Goal: Information Seeking & Learning: Learn about a topic

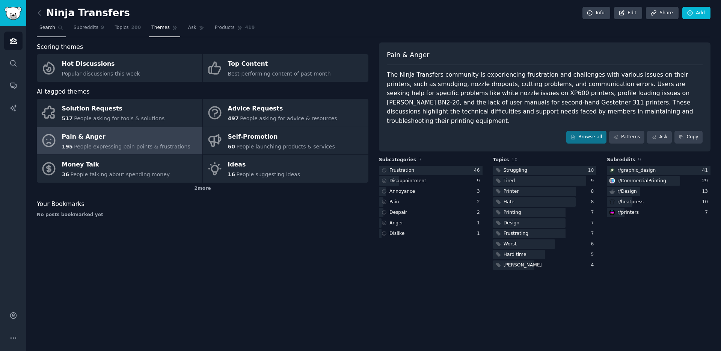
click at [43, 32] on link "Search" at bounding box center [51, 29] width 29 height 15
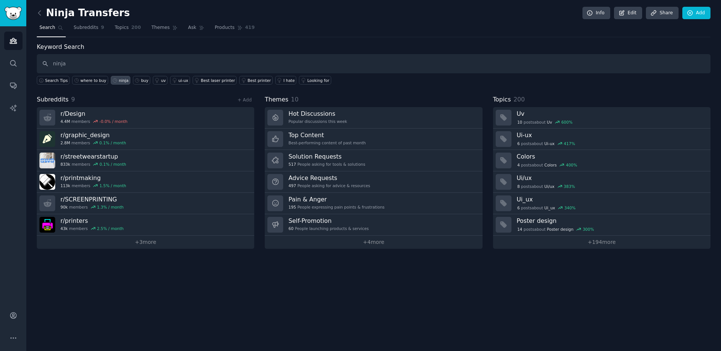
type input "ninja"
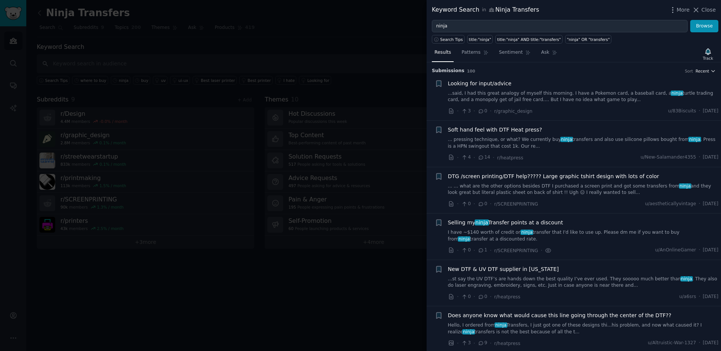
click at [706, 70] on span "Recent" at bounding box center [703, 70] width 14 height 5
click at [699, 108] on span "·" at bounding box center [700, 111] width 2 height 7
click at [710, 64] on div "Submission s 100 Sort Recent" at bounding box center [574, 68] width 284 height 12
click at [708, 71] on button "Recent" at bounding box center [706, 70] width 20 height 5
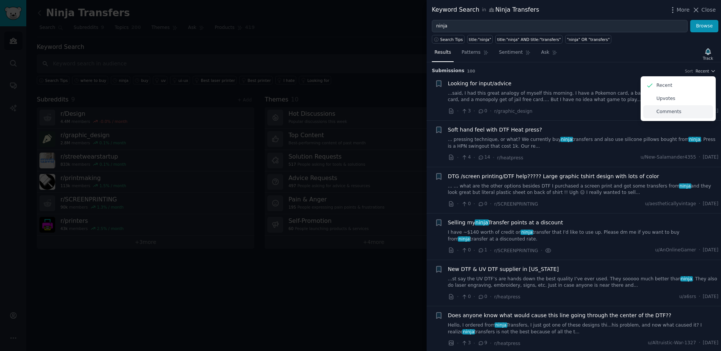
click at [681, 107] on div "Comments" at bounding box center [679, 111] width 70 height 13
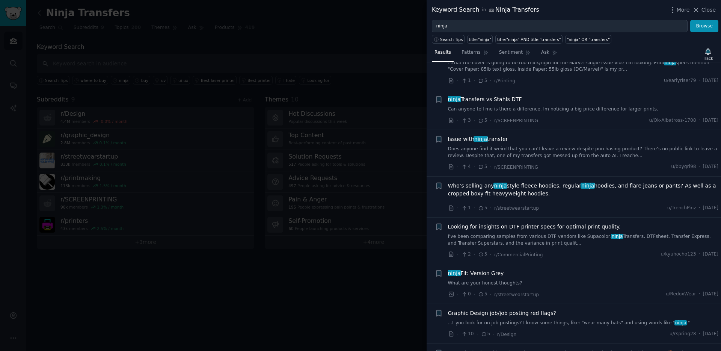
scroll to position [2356, 0]
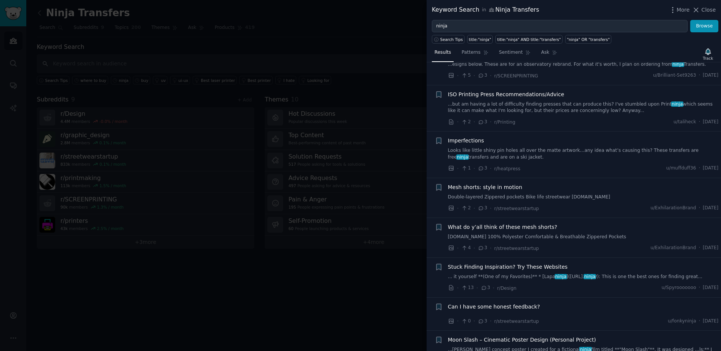
click at [565, 190] on div "Mesh shorts: style in motion Double-layered Zippered pockets Bike life streetwe…" at bounding box center [583, 191] width 271 height 17
click at [572, 195] on link "Double-layered Zippered pockets Bike life streetwear [DOMAIN_NAME]" at bounding box center [583, 197] width 271 height 7
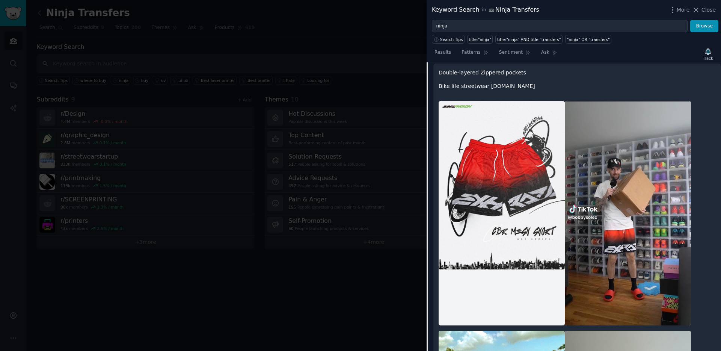
scroll to position [2393, 0]
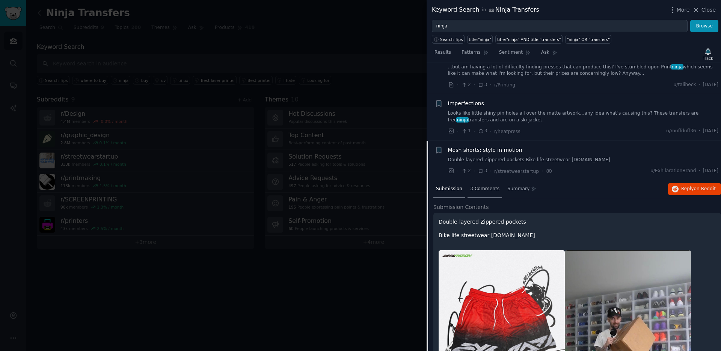
click at [478, 186] on span "3 Comments" at bounding box center [484, 189] width 29 height 7
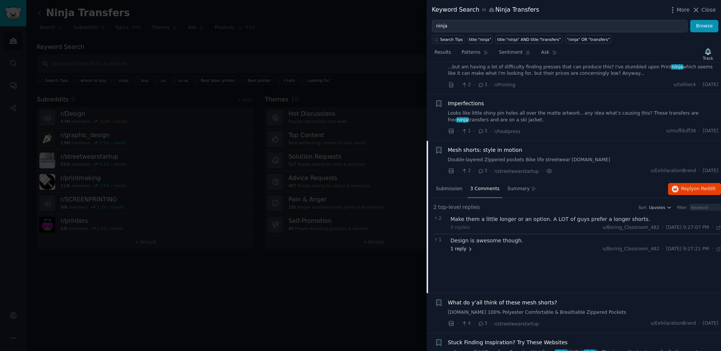
click at [469, 250] on icon at bounding box center [470, 249] width 5 height 5
click at [455, 191] on div "Submission" at bounding box center [450, 189] width 32 height 18
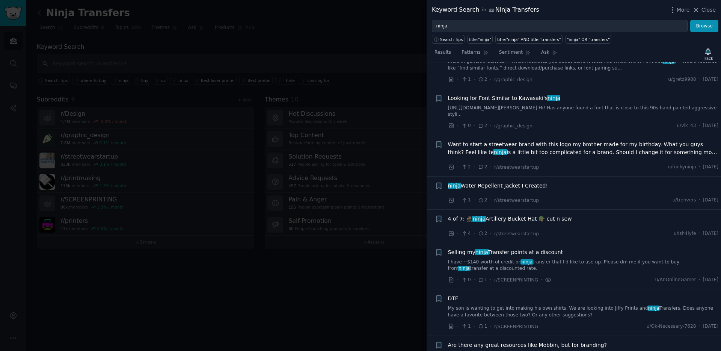
scroll to position [4008, 0]
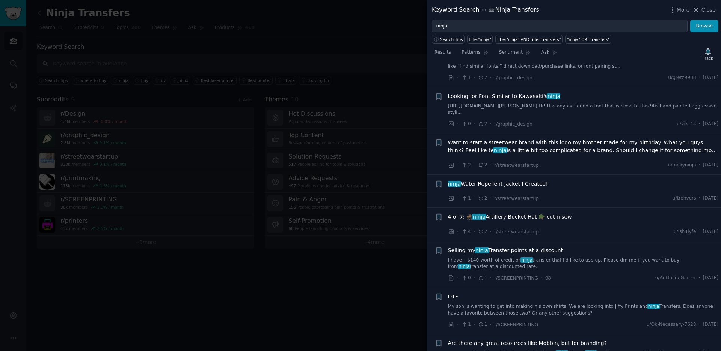
click at [573, 259] on link "I have ~$140 worth of credit on ninja transfer that I'd like to use up. Please …" at bounding box center [583, 263] width 271 height 13
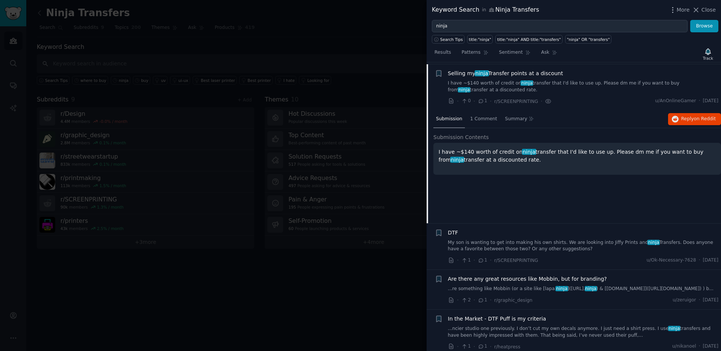
scroll to position [2962, 0]
click at [571, 254] on div "DTF My son is wanting to get into making his own shirts. We are looking into Ji…" at bounding box center [583, 246] width 271 height 36
click at [483, 260] on icon at bounding box center [481, 259] width 7 height 5
click at [481, 258] on icon at bounding box center [481, 259] width 7 height 5
click at [594, 242] on link "My son is wanting to get into making his own shirts. We are looking into Jiffy …" at bounding box center [583, 245] width 271 height 13
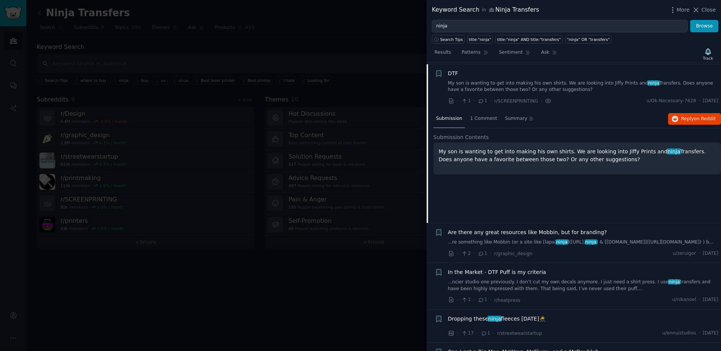
scroll to position [3009, 0]
click at [482, 119] on span "1 Comment" at bounding box center [483, 118] width 27 height 7
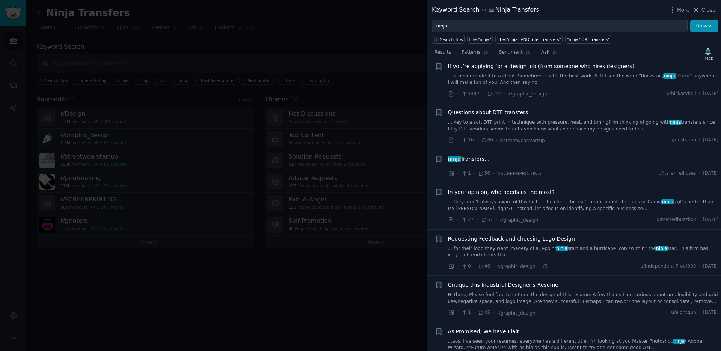
scroll to position [0, 0]
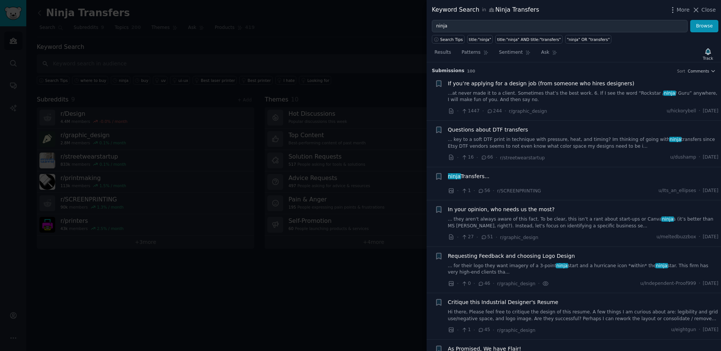
click at [645, 104] on div "If you’re applying for a design job (from someone who hires designers) ...at ne…" at bounding box center [583, 98] width 271 height 36
click at [578, 97] on link "...at never made it to a client. Sometimes that’s the best work. 6. If I see th…" at bounding box center [583, 96] width 271 height 13
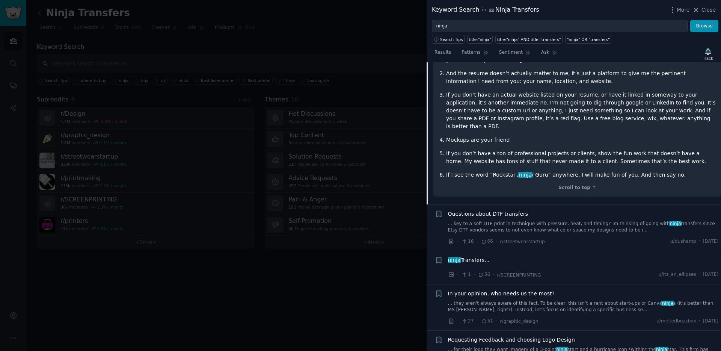
scroll to position [121, 0]
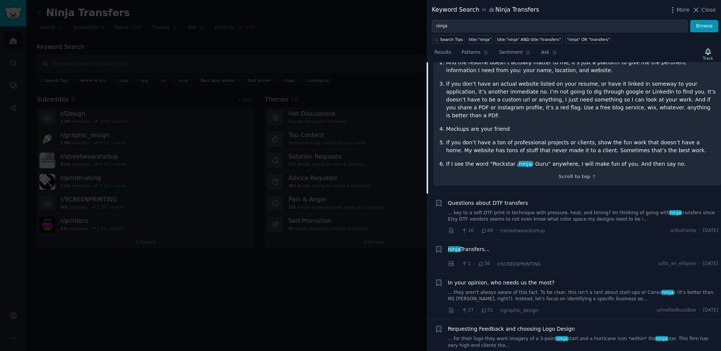
click at [540, 210] on link "... key to a soft DTF print in technique with pressure, heat, and timing? Im th…" at bounding box center [583, 216] width 271 height 13
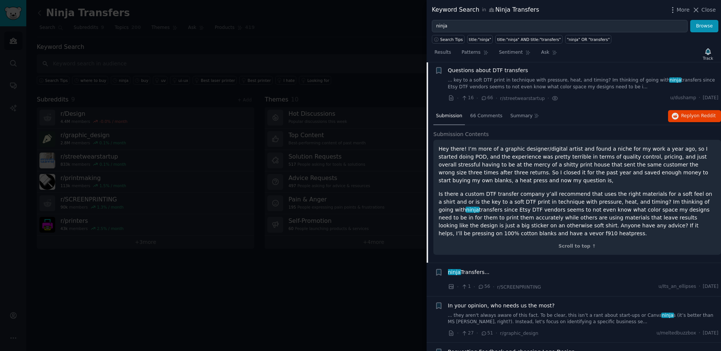
scroll to position [58, 0]
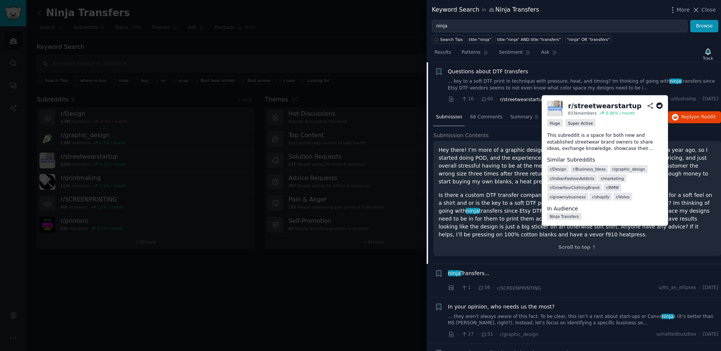
click at [503, 101] on span "r/streetwearstartup" at bounding box center [523, 99] width 45 height 5
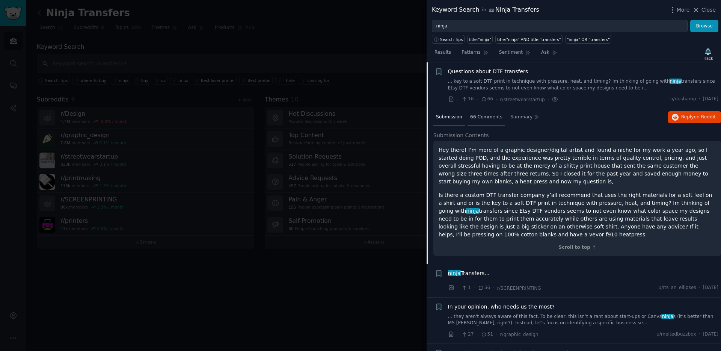
click at [483, 116] on span "66 Comments" at bounding box center [486, 117] width 32 height 7
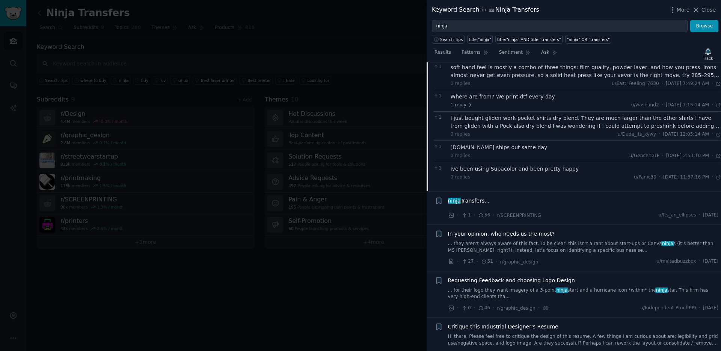
scroll to position [454, 0]
click at [488, 195] on span "ninja Transfers..." at bounding box center [469, 199] width 42 height 8
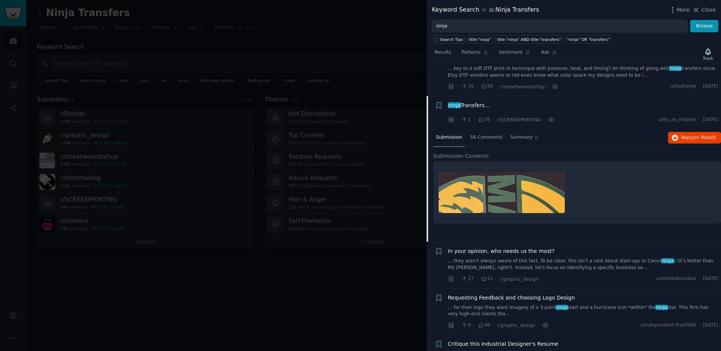
scroll to position [54, 0]
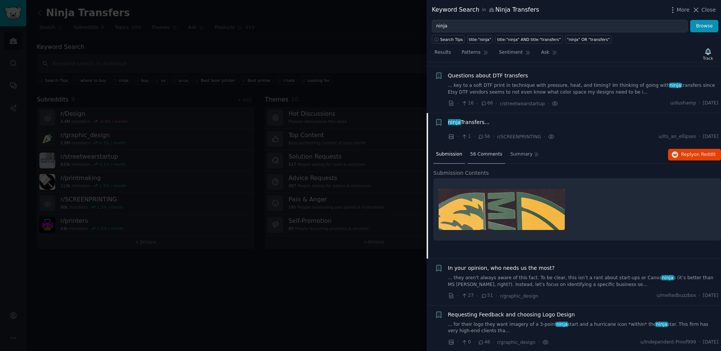
click at [489, 157] on div "56 Comments" at bounding box center [487, 155] width 38 height 18
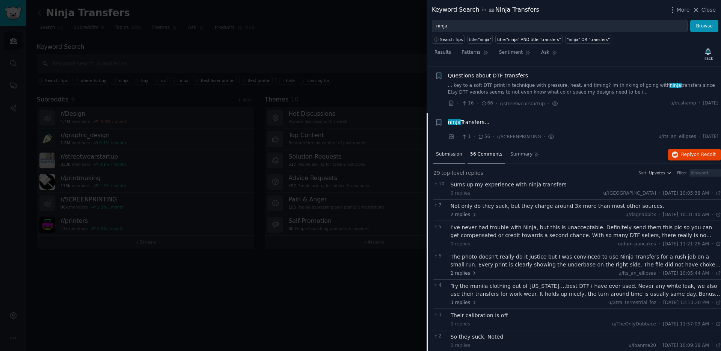
click at [451, 157] on span "Submission" at bounding box center [449, 154] width 26 height 7
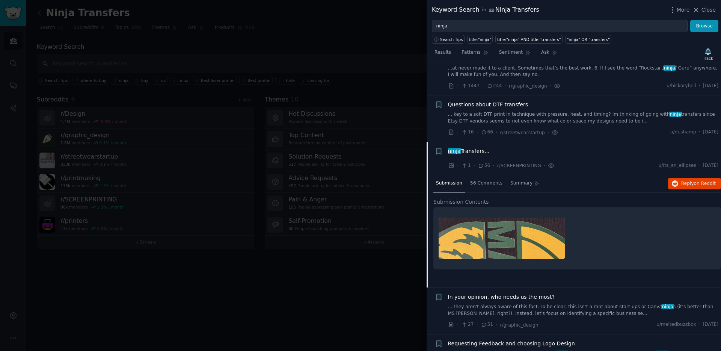
scroll to position [0, 0]
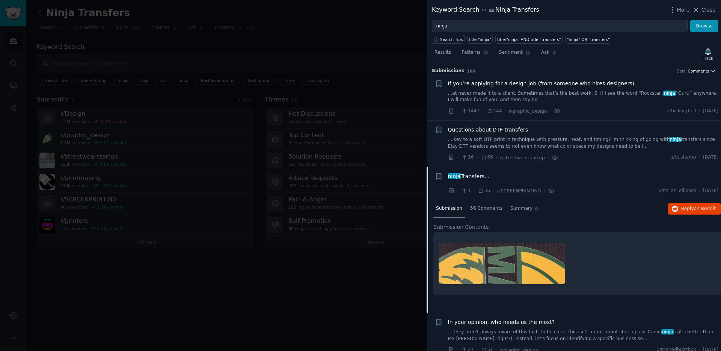
click at [704, 70] on span "Comments" at bounding box center [698, 70] width 21 height 5
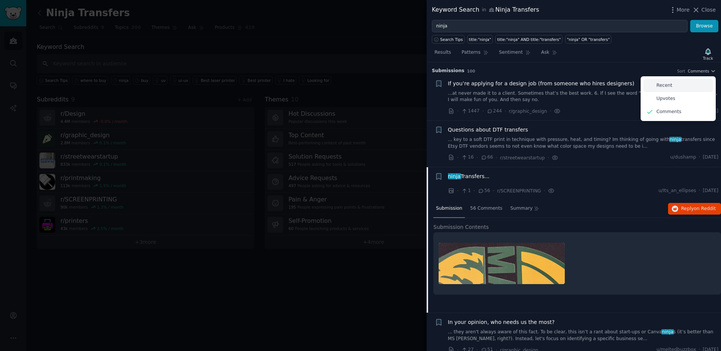
click at [669, 88] on p "Recent" at bounding box center [665, 85] width 16 height 7
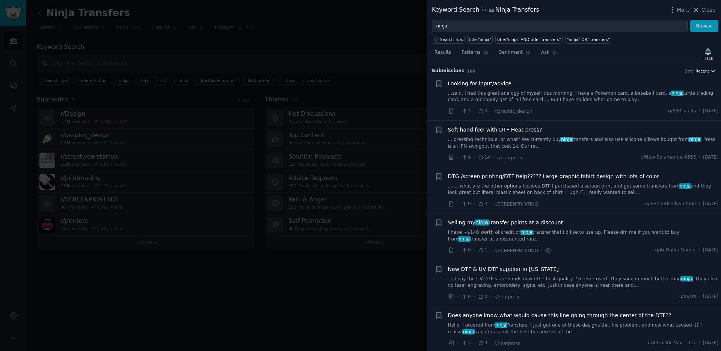
click at [711, 72] on icon "button" at bounding box center [713, 70] width 5 height 5
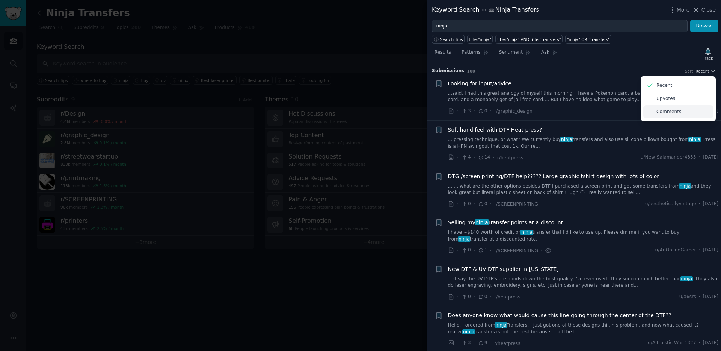
click at [683, 109] on div "Comments" at bounding box center [679, 111] width 70 height 13
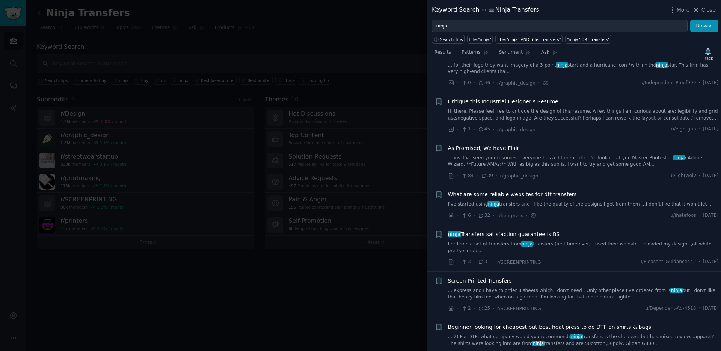
click at [562, 98] on div "Critique this Industrial Designer's Resume" at bounding box center [583, 102] width 271 height 8
click at [529, 105] on span "Critique this Industrial Designer's Resume" at bounding box center [503, 102] width 110 height 8
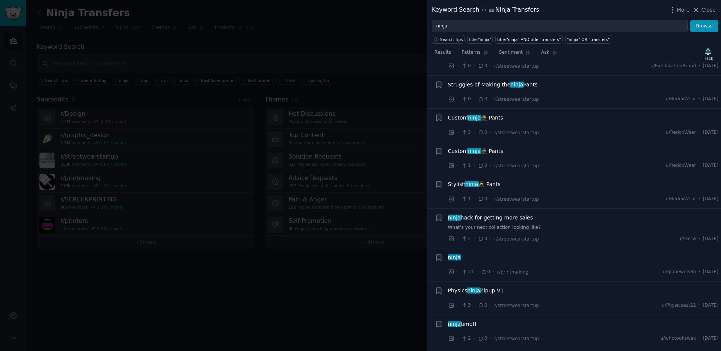
scroll to position [4274, 0]
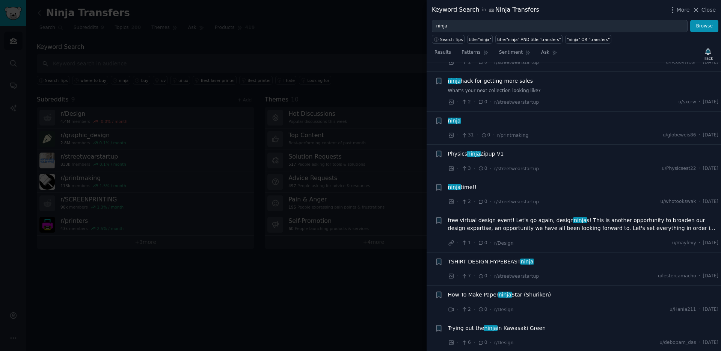
click at [511, 189] on div "ninja time!!" at bounding box center [583, 187] width 271 height 8
click at [465, 188] on span "ninja time!!" at bounding box center [462, 187] width 29 height 8
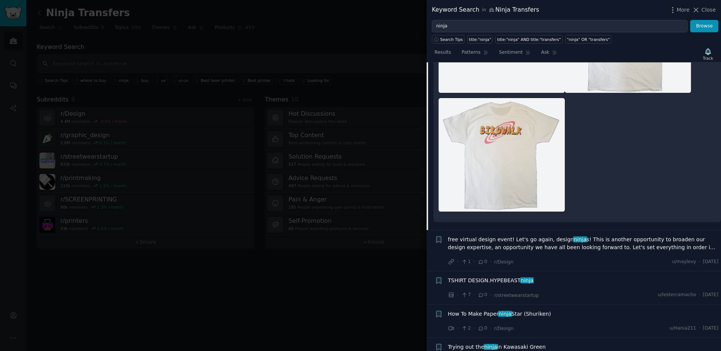
scroll to position [4254, 0]
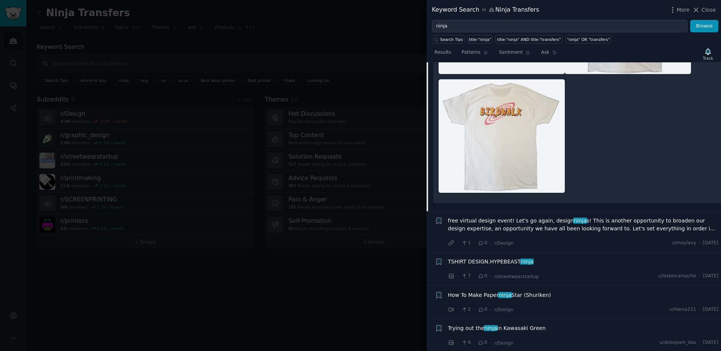
click at [544, 269] on div "TSHIRT DESIGN.HYPEBEAST ninja · 7 · 0 · r/streetwearstartup u/lestercamacho · […" at bounding box center [583, 269] width 271 height 23
click at [486, 262] on span "TSHIRT DESIGN.HYPEBEAST ninja" at bounding box center [491, 262] width 86 height 8
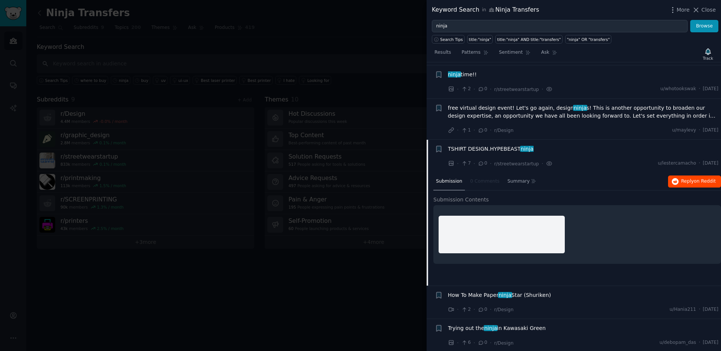
scroll to position [4145, 0]
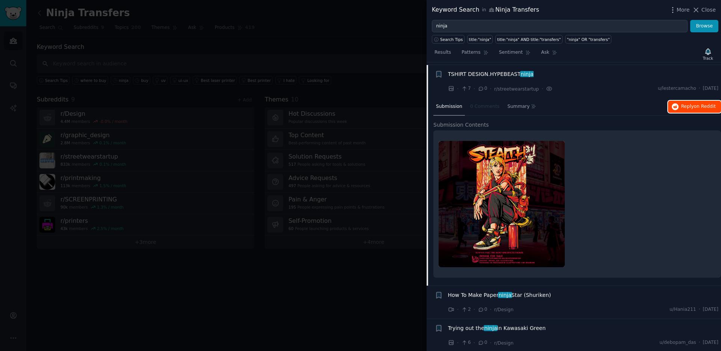
click at [684, 108] on span "Reply on Reddit" at bounding box center [699, 106] width 35 height 7
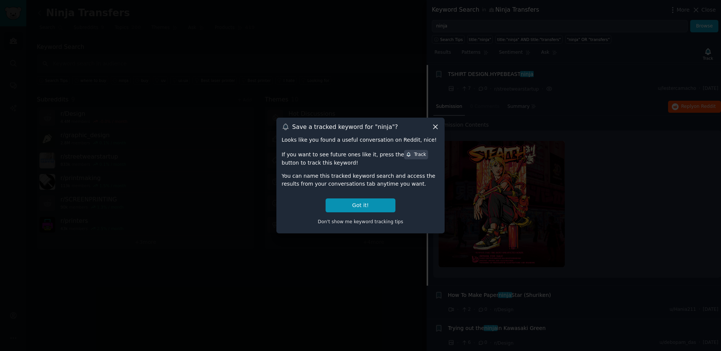
click at [434, 124] on icon at bounding box center [436, 127] width 8 height 8
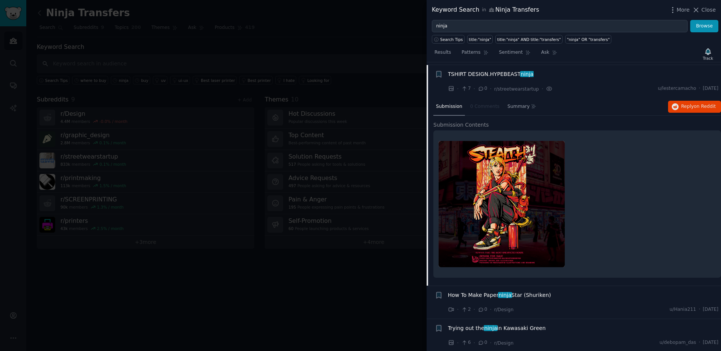
click at [398, 62] on div at bounding box center [360, 175] width 721 height 351
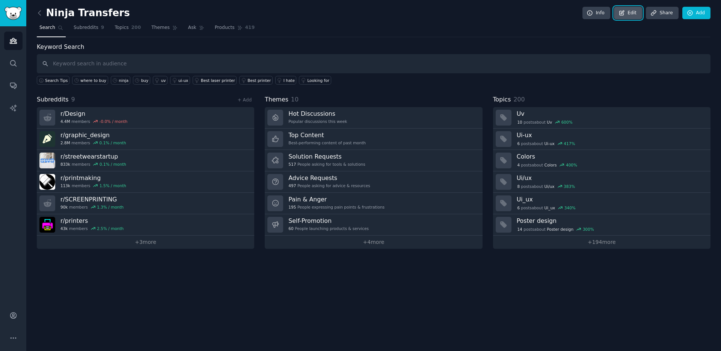
click at [634, 9] on link "Edit" at bounding box center [628, 13] width 28 height 13
click at [599, 15] on link "Info" at bounding box center [597, 13] width 28 height 13
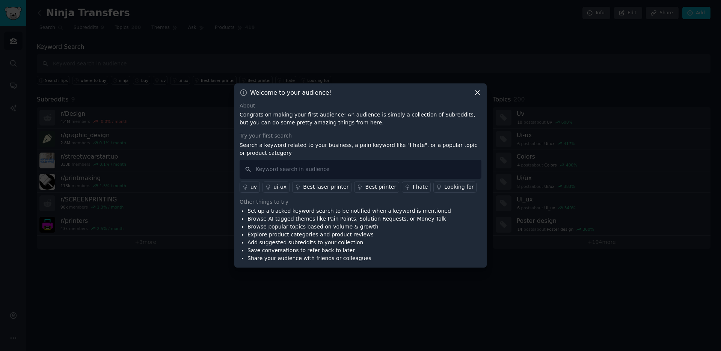
click at [478, 91] on icon at bounding box center [478, 93] width 4 height 4
